Goal: Book appointment/travel/reservation

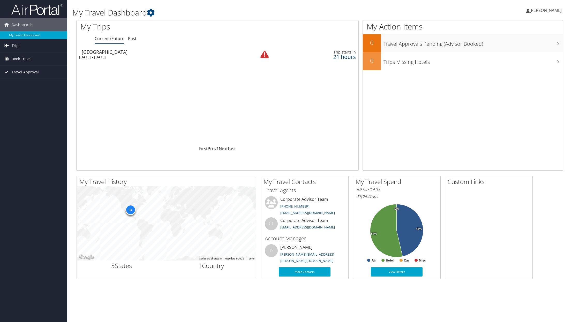
click at [163, 55] on td "Seattle Wed 3 Sep 2025 - Fri 5 Sep 2025" at bounding box center [159, 54] width 164 height 14
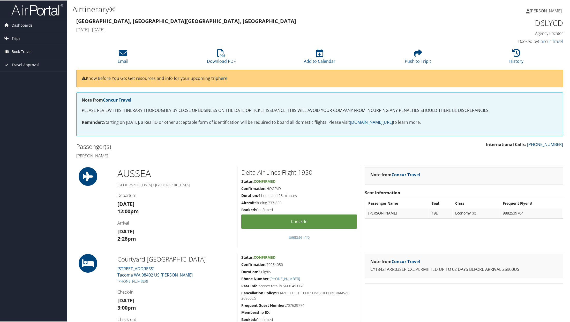
click at [26, 52] on span "Book Travel" at bounding box center [22, 51] width 20 height 13
click at [30, 75] on link "Book/Manage Online Trips" at bounding box center [33, 77] width 67 height 8
